Goal: Task Accomplishment & Management: Use online tool/utility

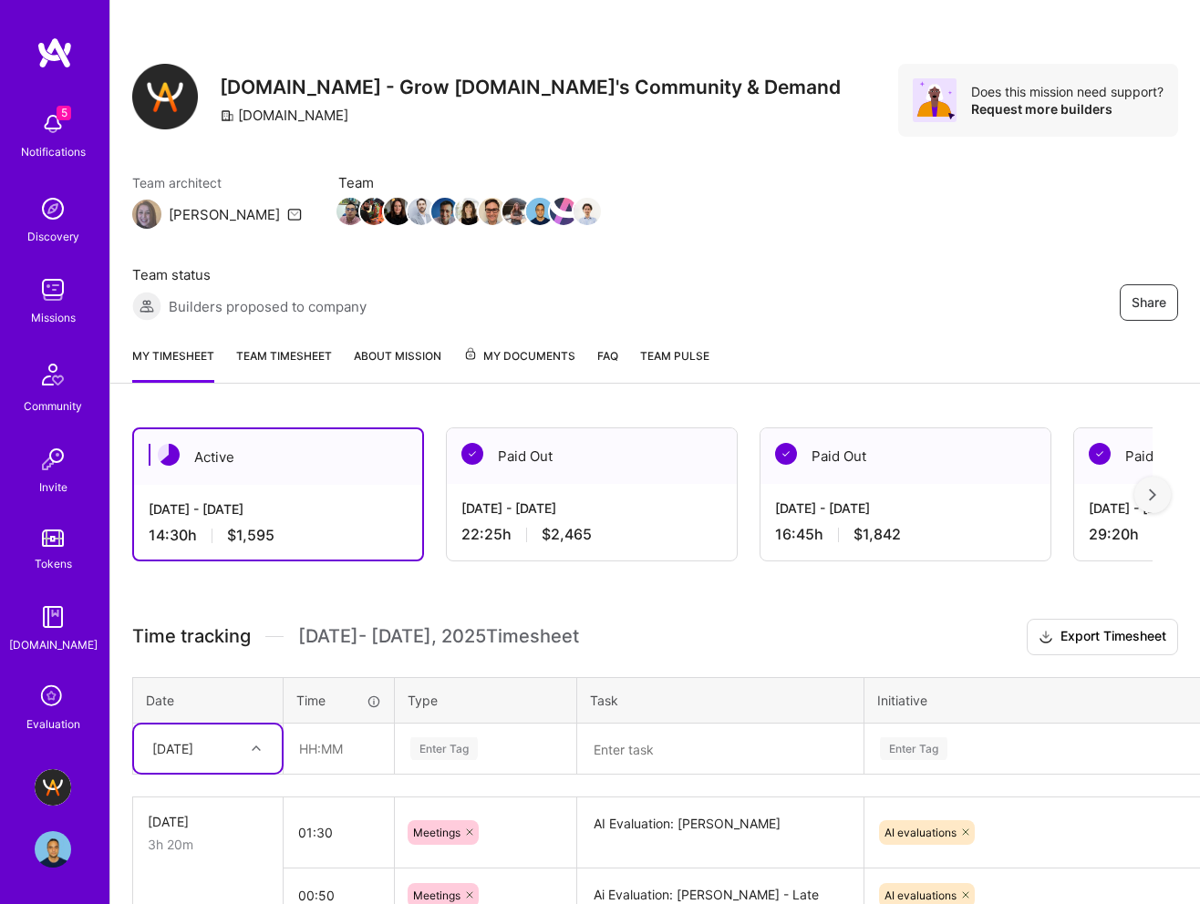
scroll to position [314, 0]
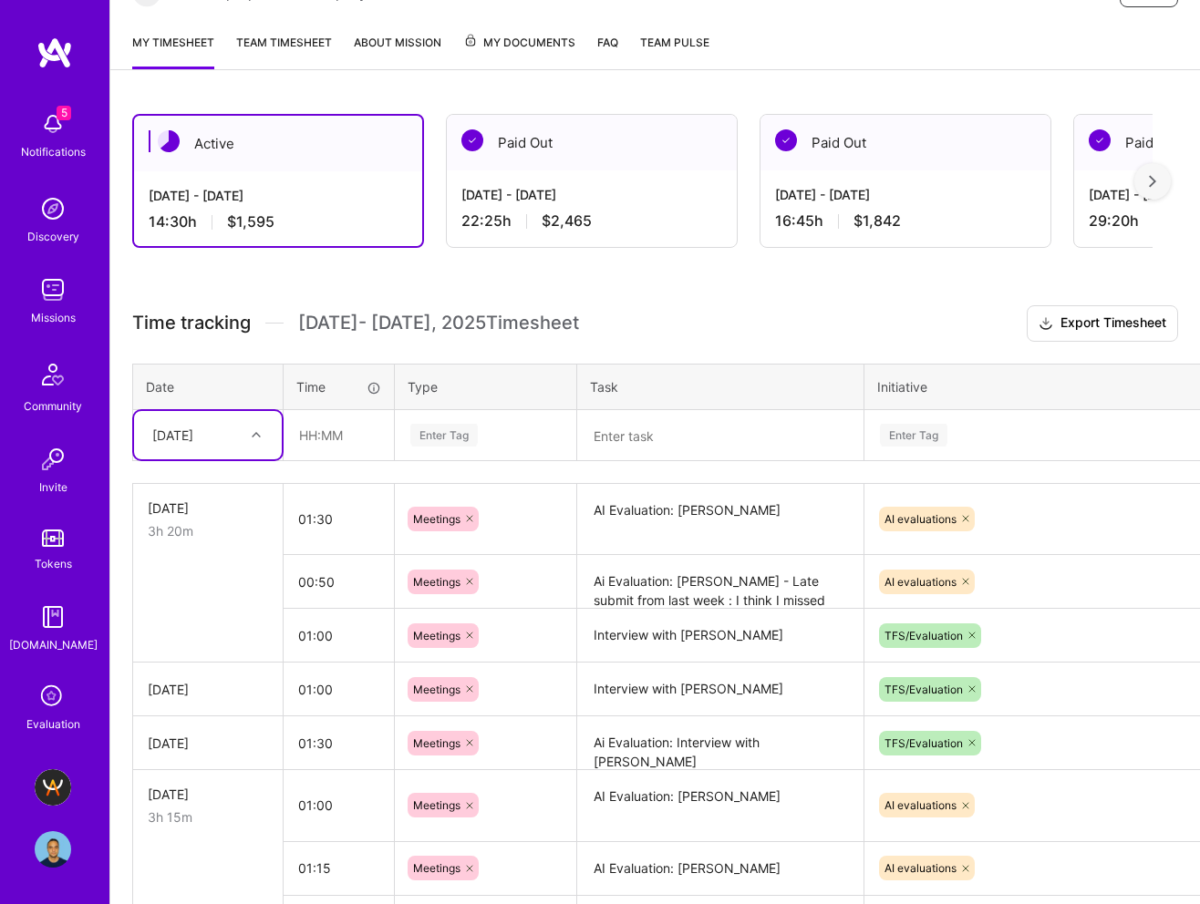
click at [624, 445] on textarea at bounding box center [720, 436] width 283 height 48
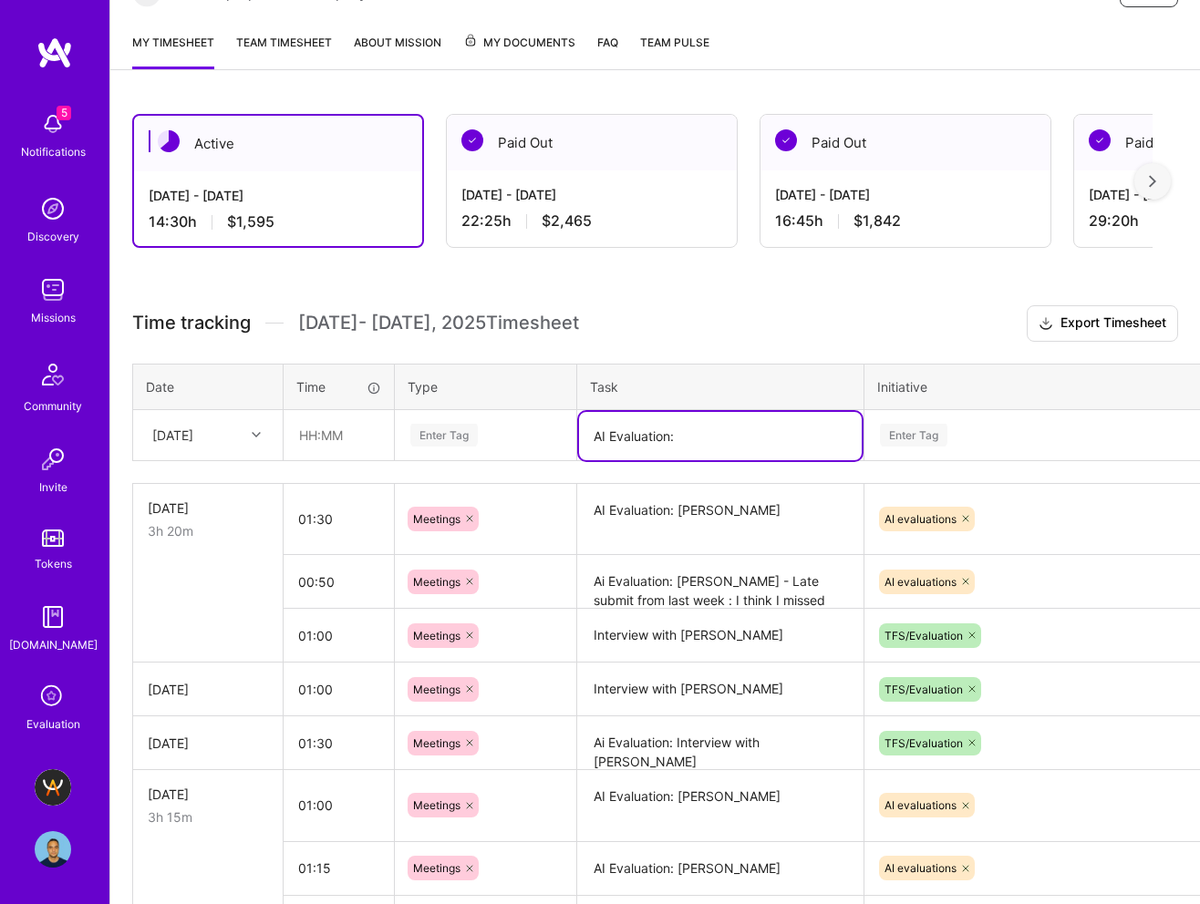
paste textarea "[PERSON_NAME]"
type textarea "AI Evaluation: [PERSON_NAME]"
click at [902, 441] on div "Enter Tag" at bounding box center [913, 435] width 67 height 28
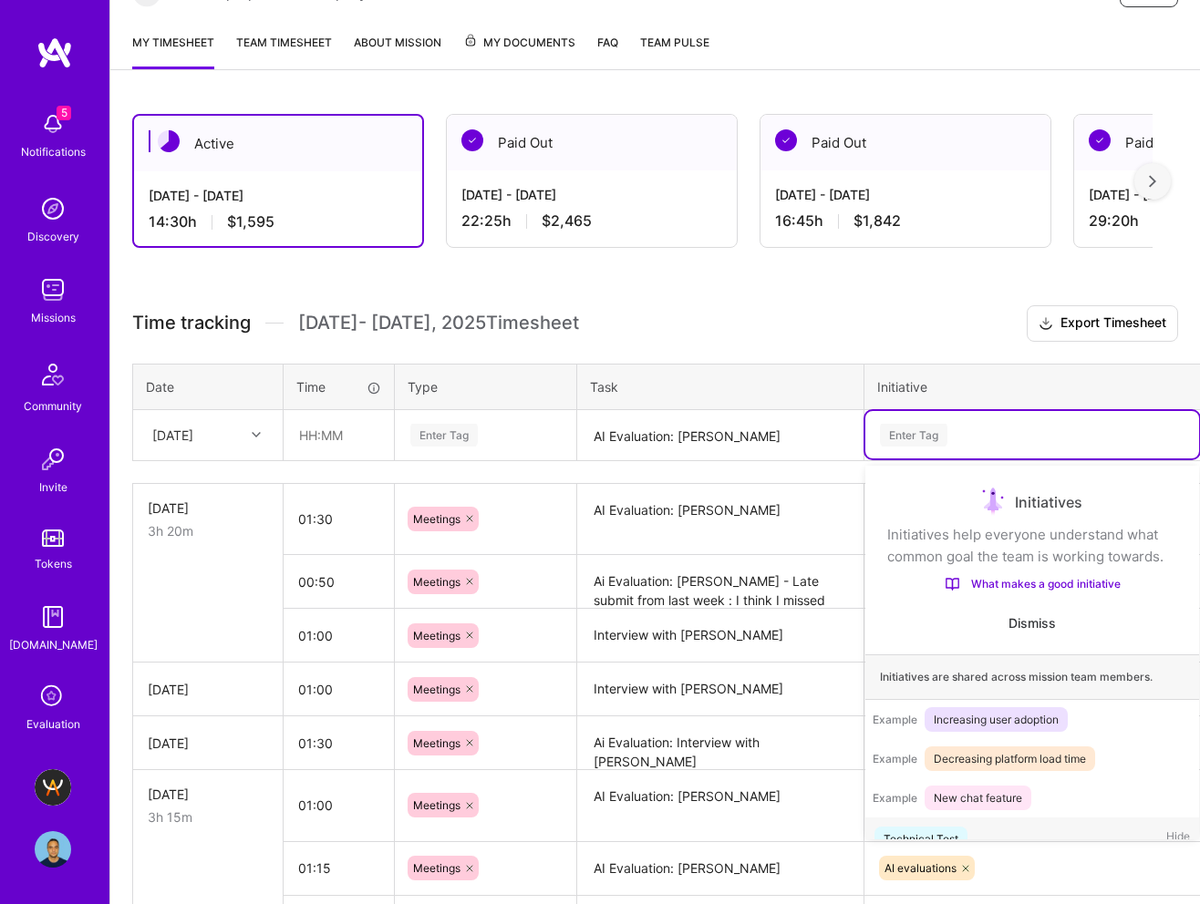
scroll to position [30, 0]
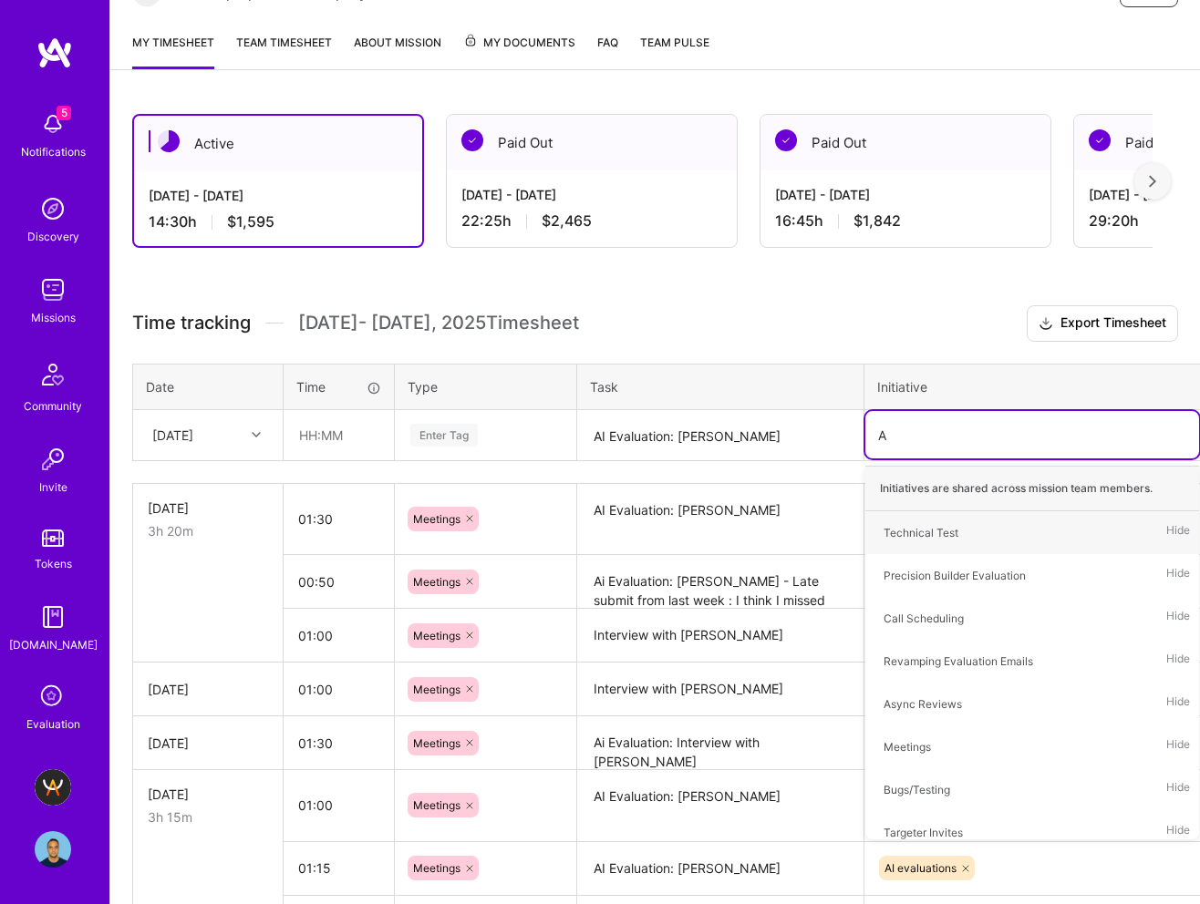
type input "AI"
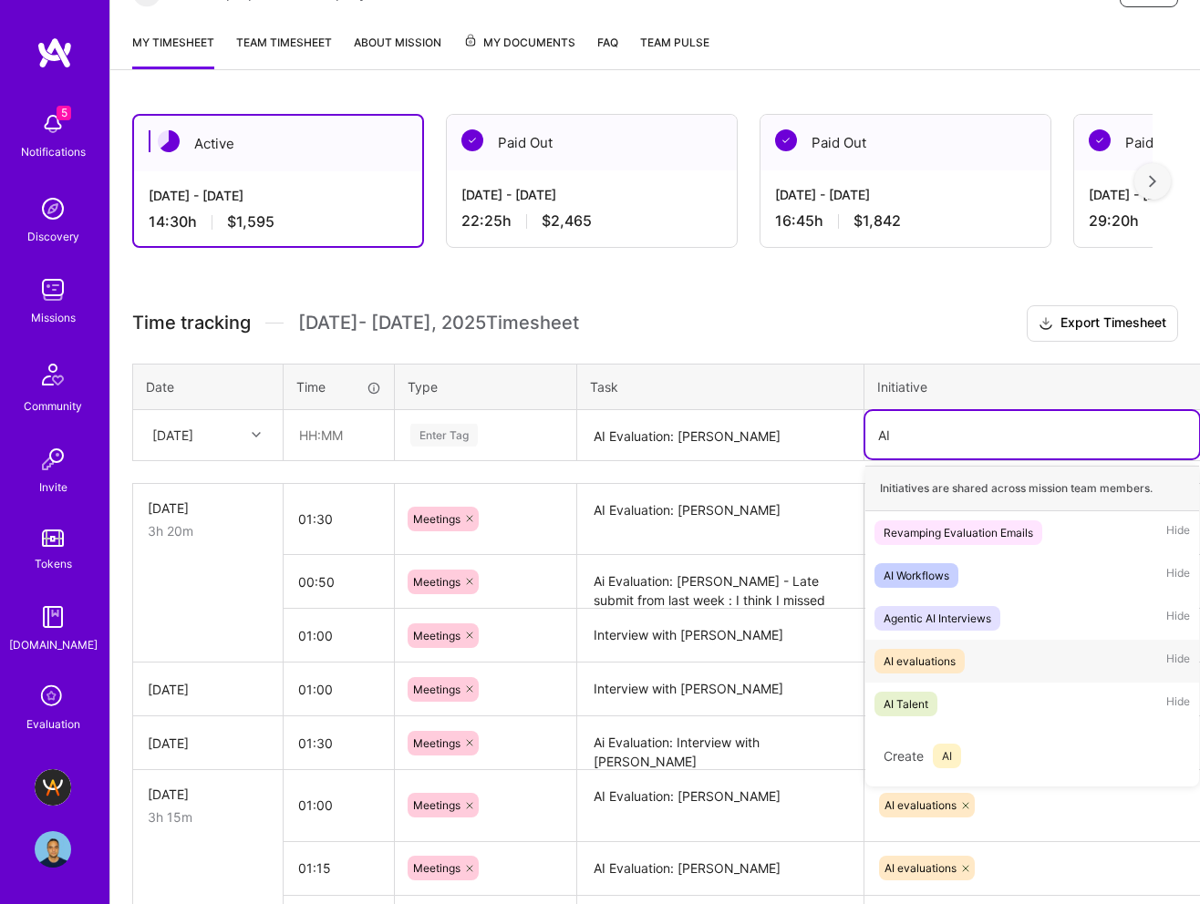
click at [909, 664] on div "AI evaluations" at bounding box center [919, 661] width 72 height 19
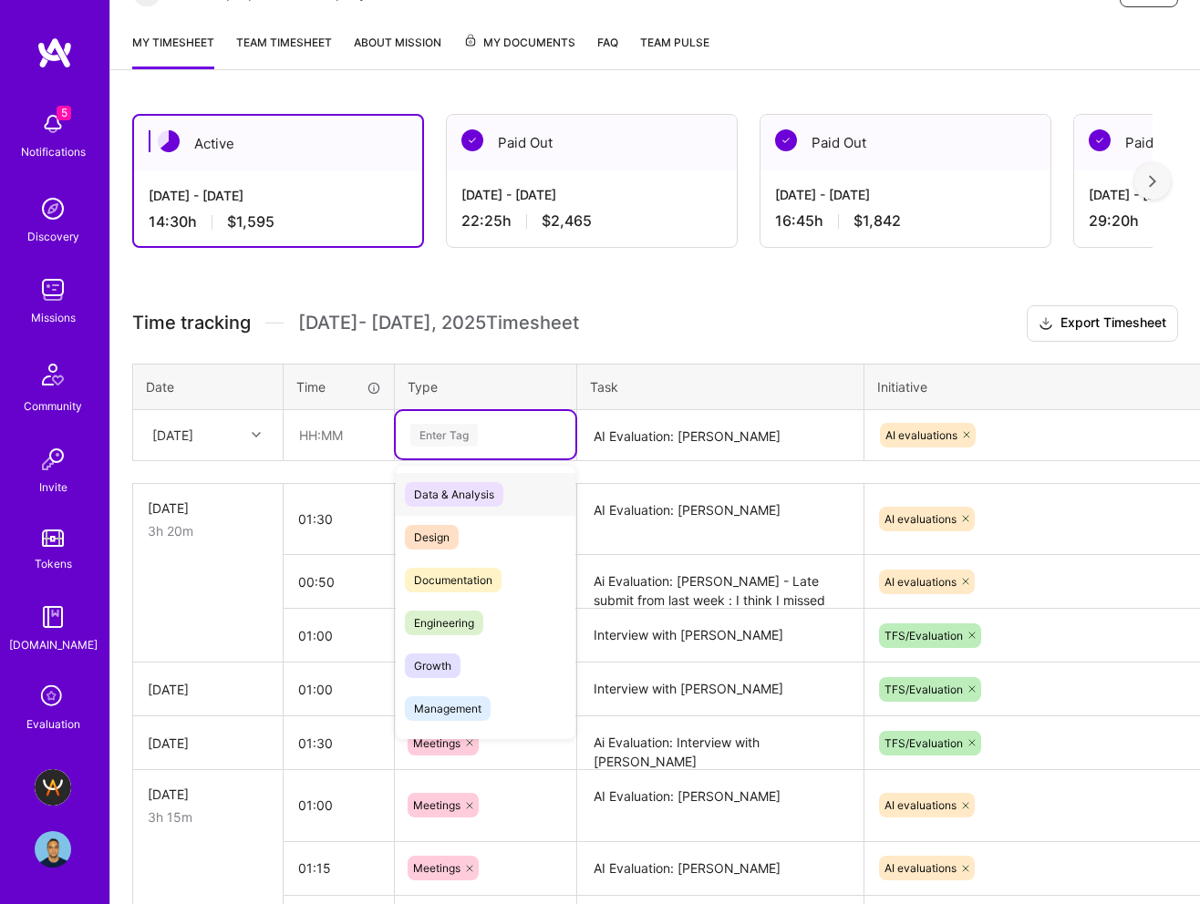
click at [443, 441] on div "Enter Tag" at bounding box center [443, 435] width 67 height 28
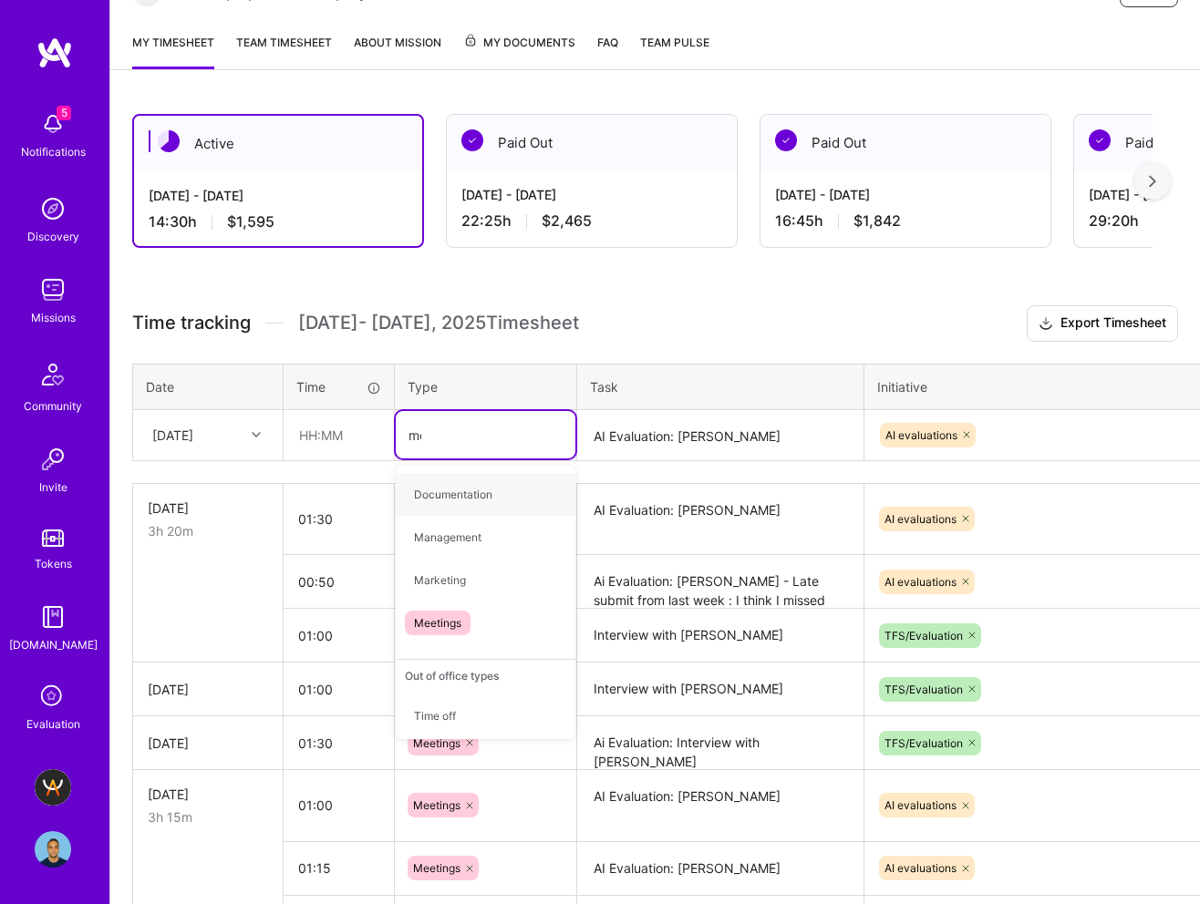
type input "mee"
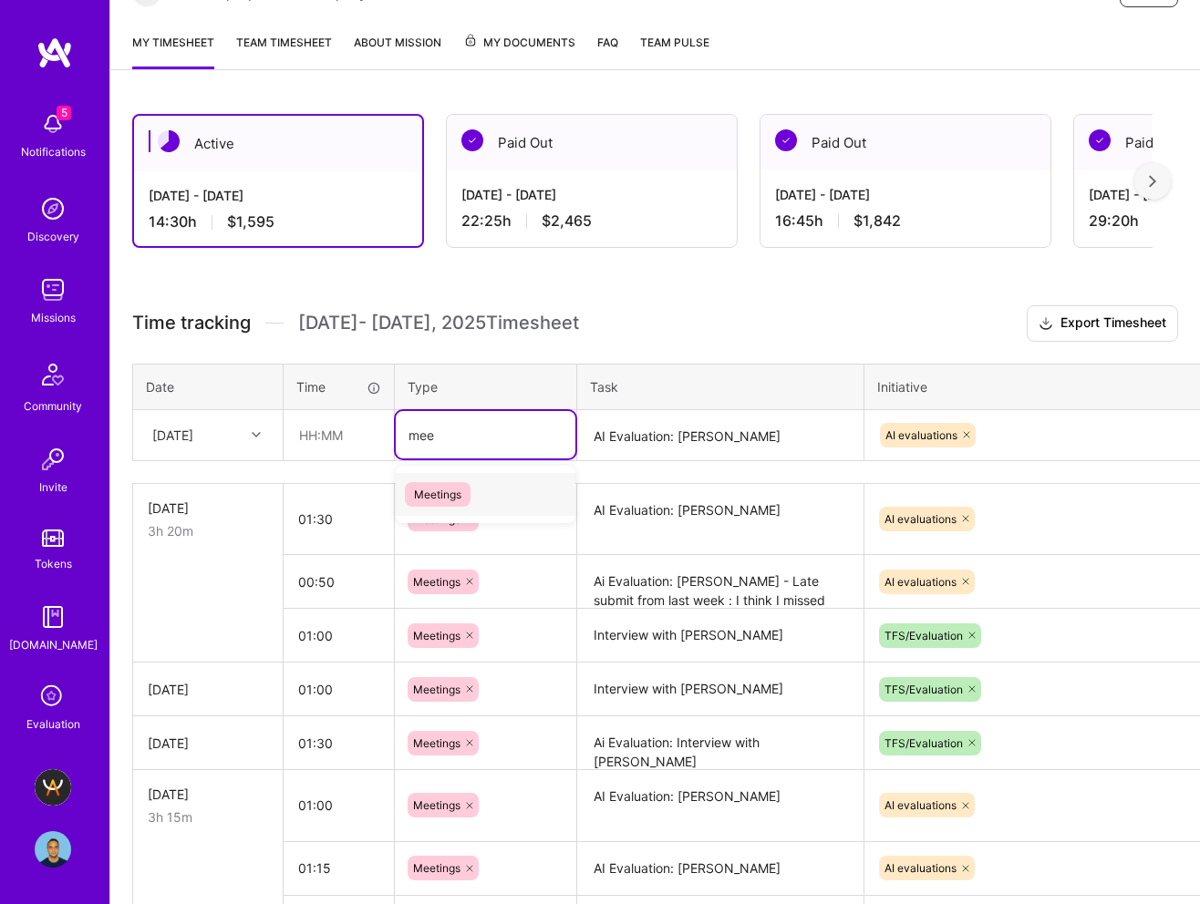
click at [439, 498] on span "Meetings" at bounding box center [438, 494] width 66 height 25
click at [313, 442] on input "text" at bounding box center [338, 435] width 108 height 48
click at [193, 434] on div "[DATE]" at bounding box center [172, 435] width 41 height 19
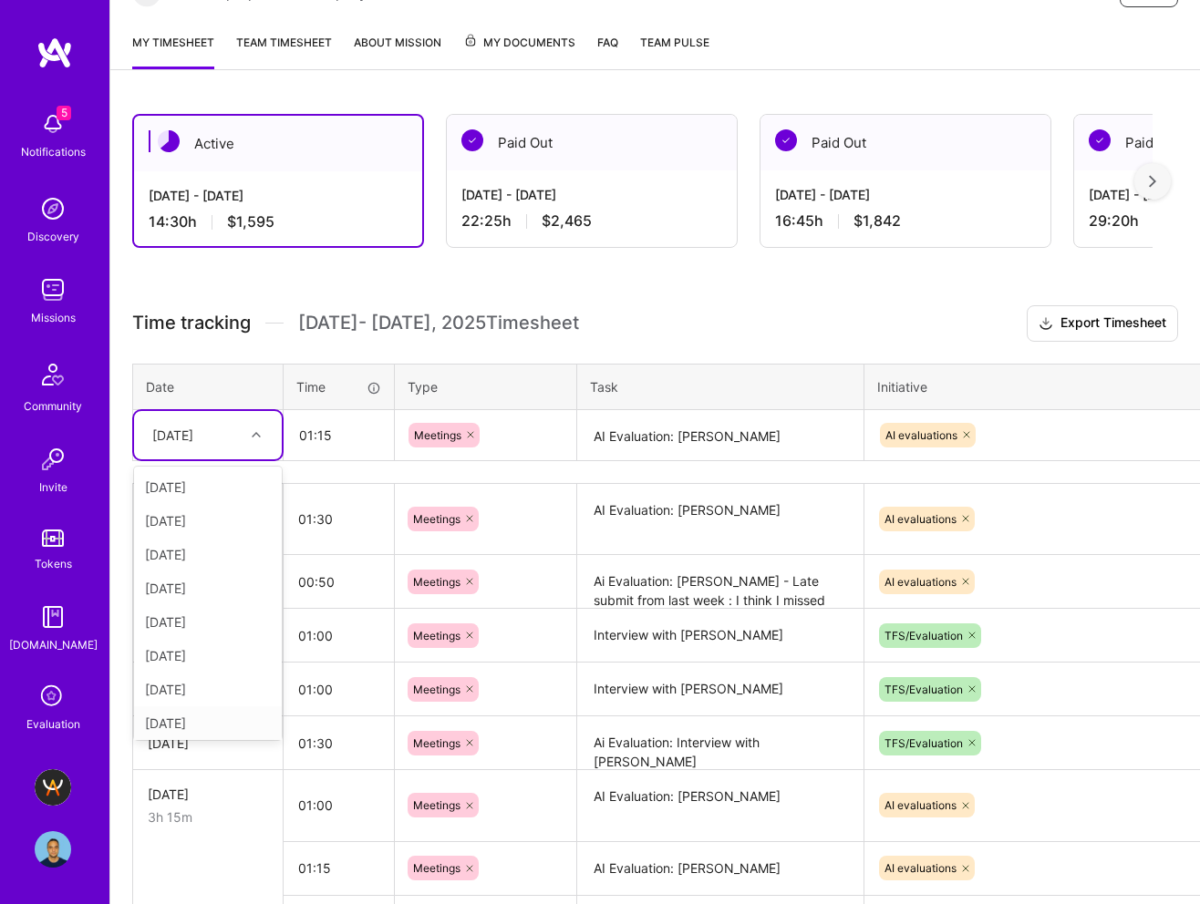
click at [201, 720] on div "[DATE]" at bounding box center [208, 724] width 148 height 34
click at [354, 438] on input "01:15" at bounding box center [338, 435] width 108 height 48
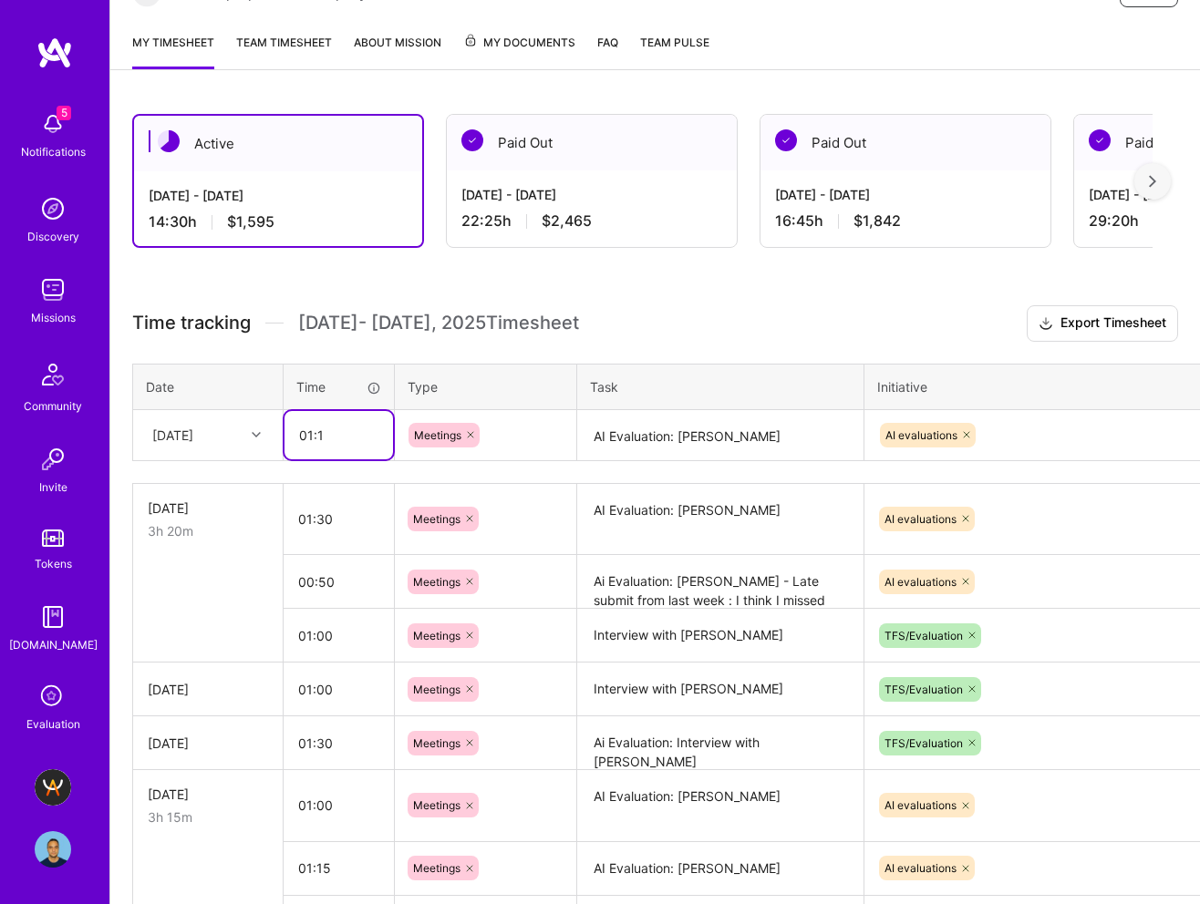
type input "01:15"
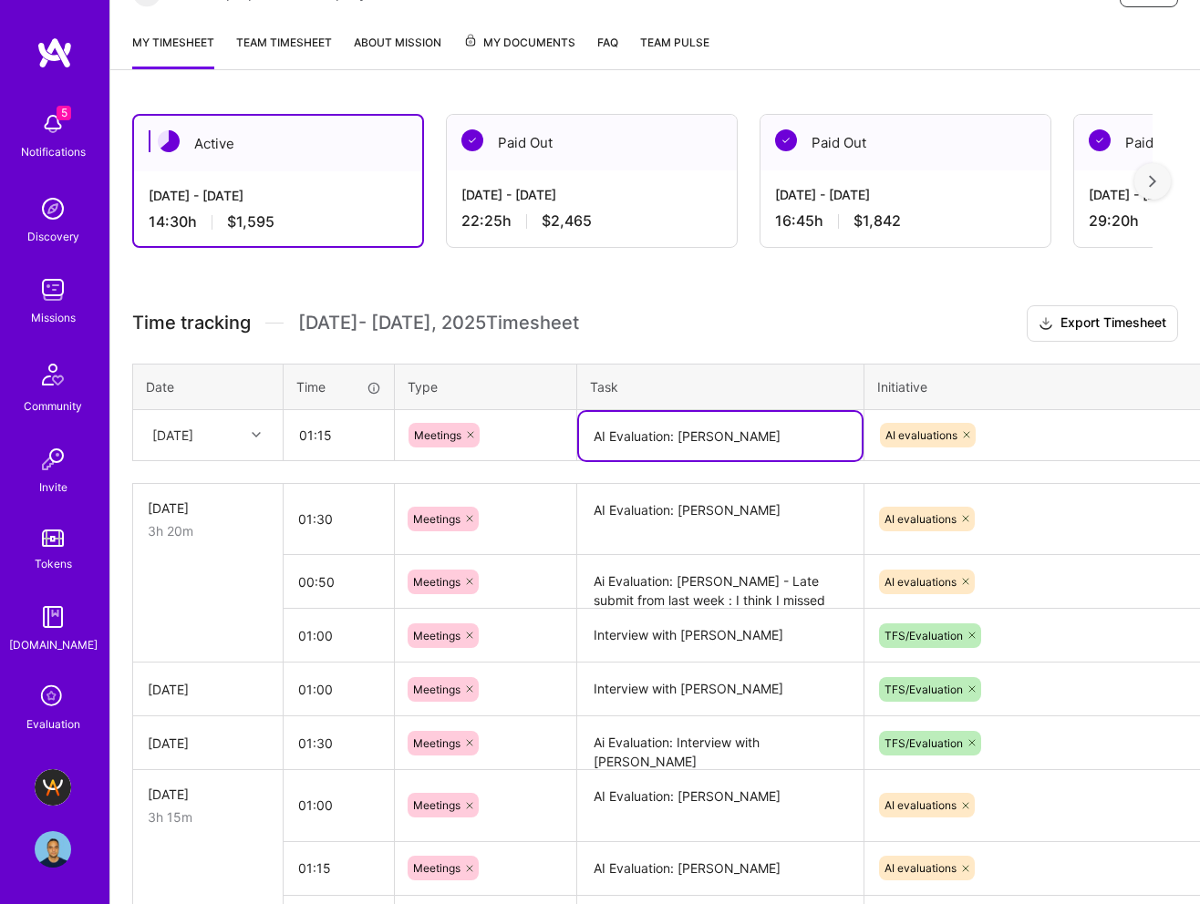
click at [800, 435] on textarea "AI Evaluation: [PERSON_NAME]" at bounding box center [720, 436] width 283 height 48
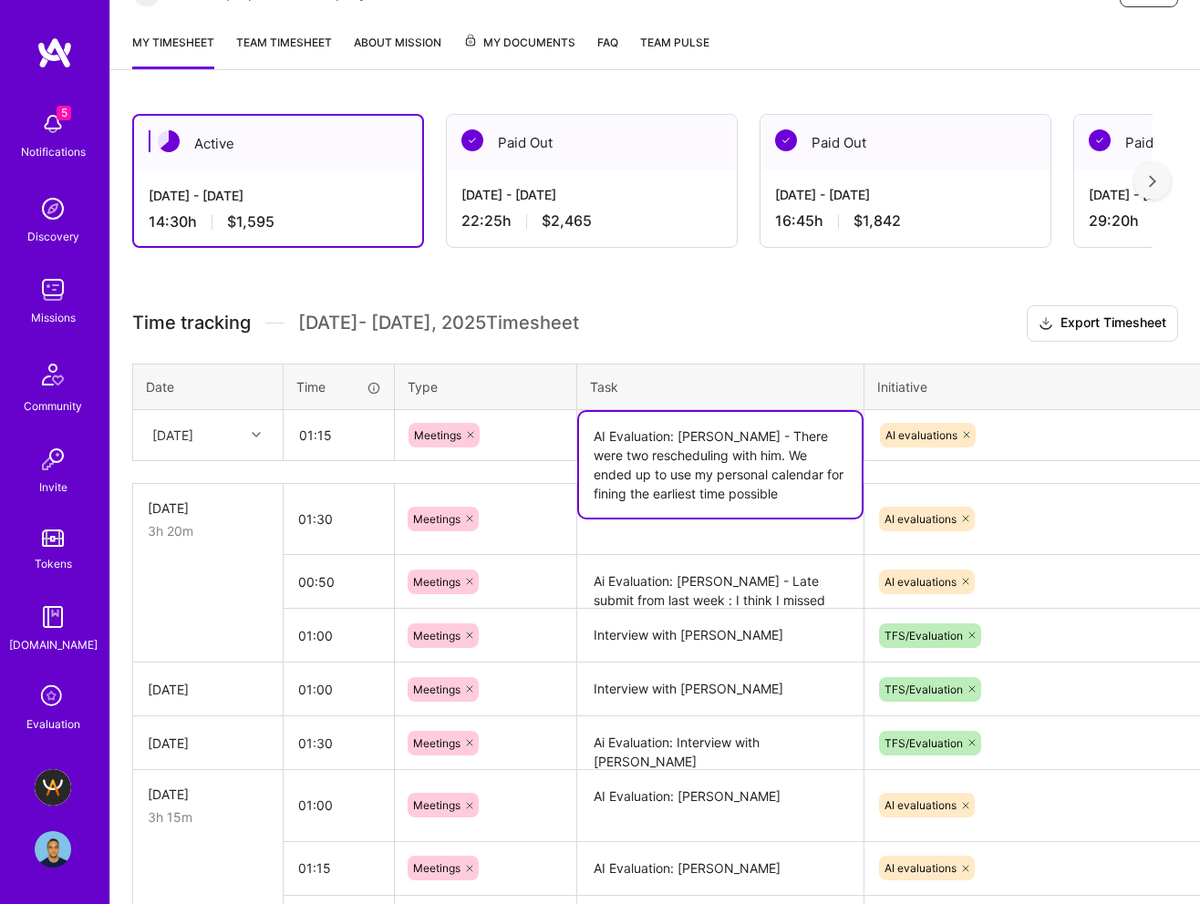
scroll to position [314, 62]
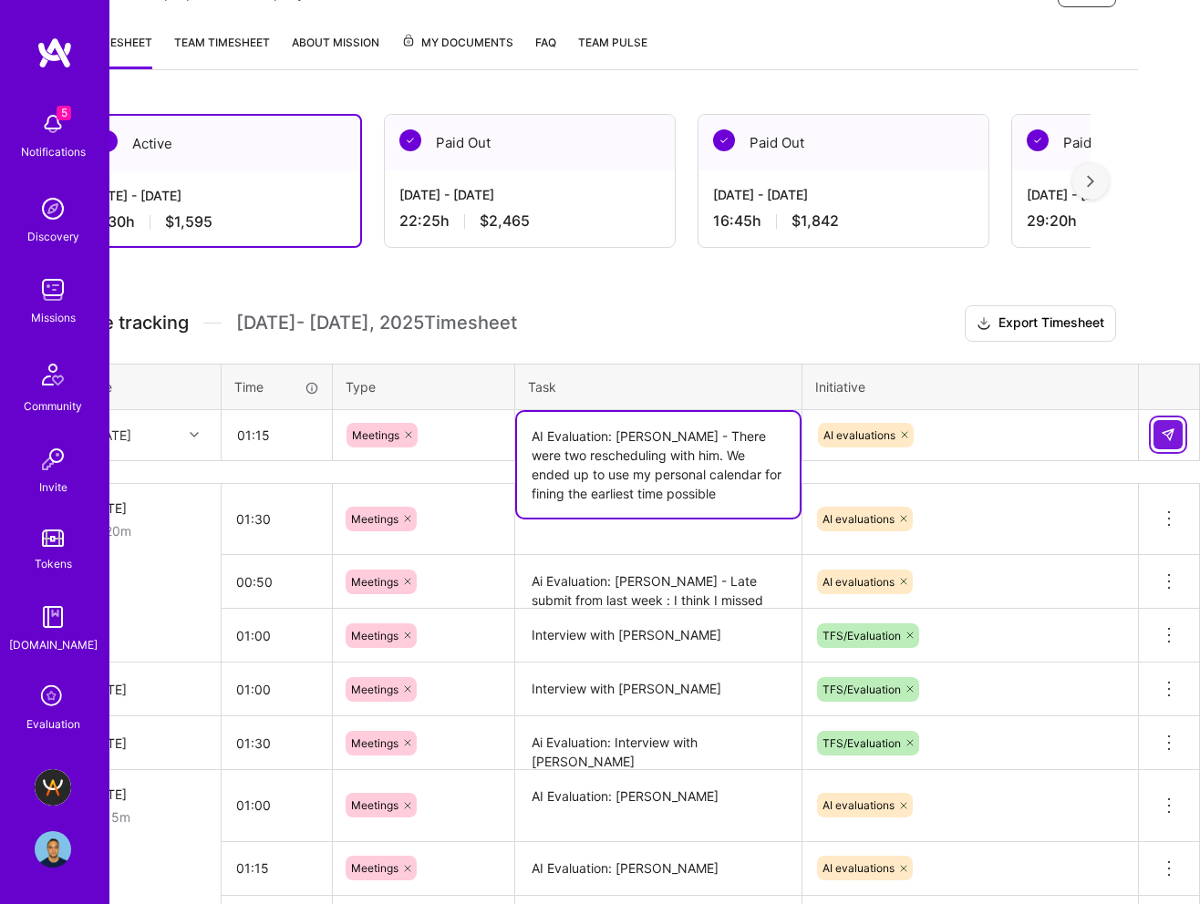
type textarea "AI Evaluation: [PERSON_NAME] - There were two rescheduling with him. We ended u…"
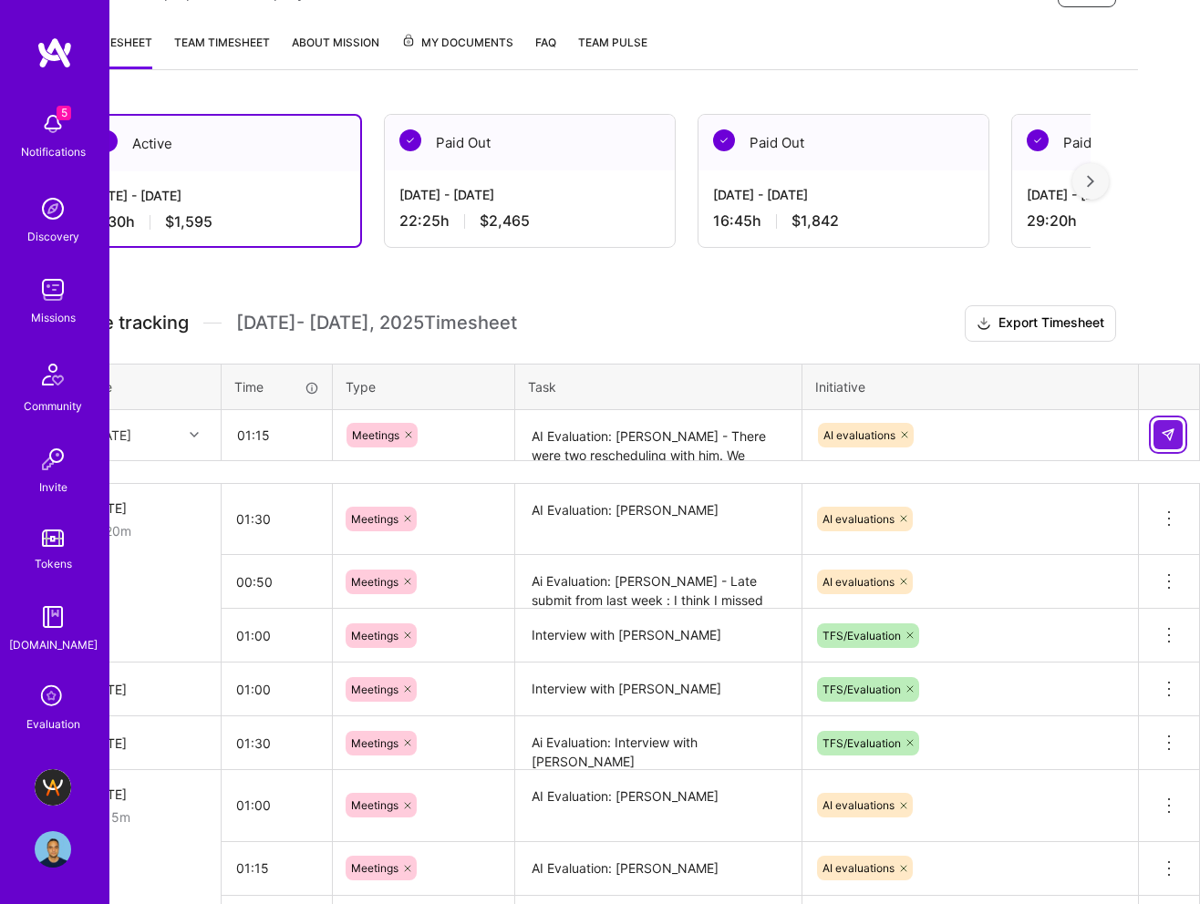
click at [1177, 434] on button at bounding box center [1167, 434] width 29 height 29
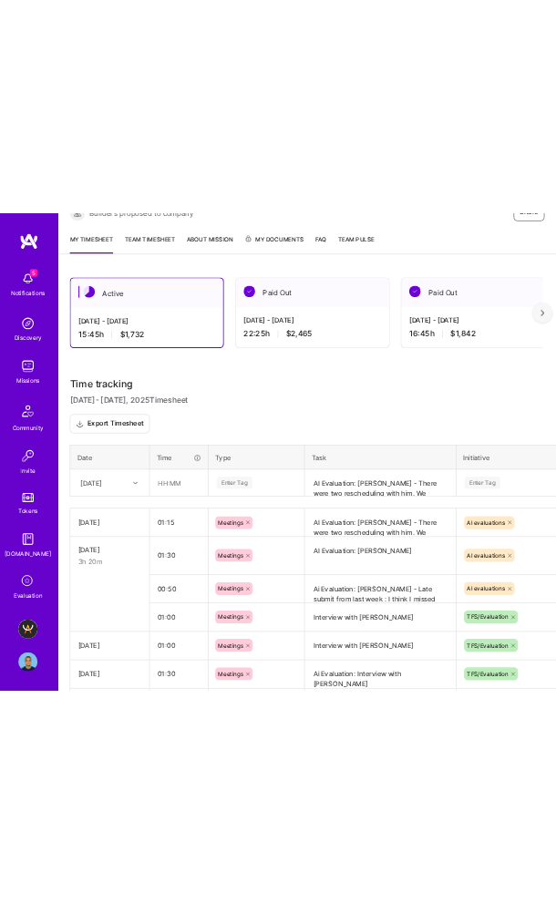
scroll to position [405, 0]
